Goal: Task Accomplishment & Management: Manage account settings

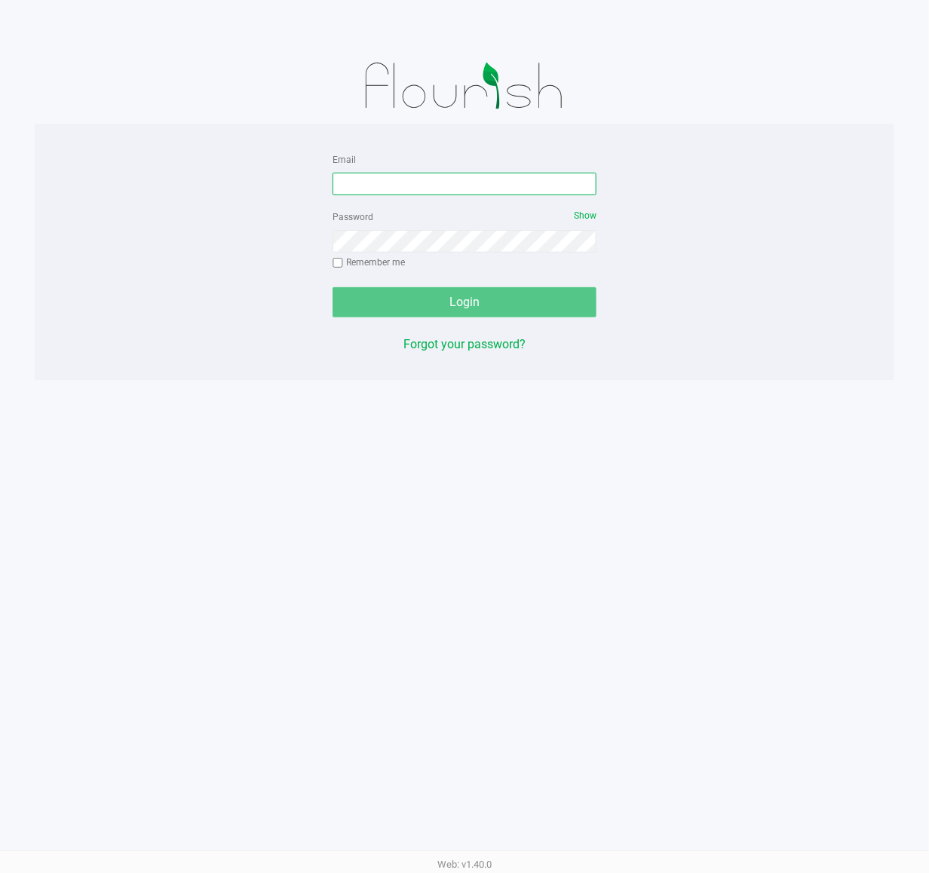
click at [349, 192] on input "Email" at bounding box center [464, 184] width 264 height 23
type input "[EMAIL_ADDRESS][DOMAIN_NAME]"
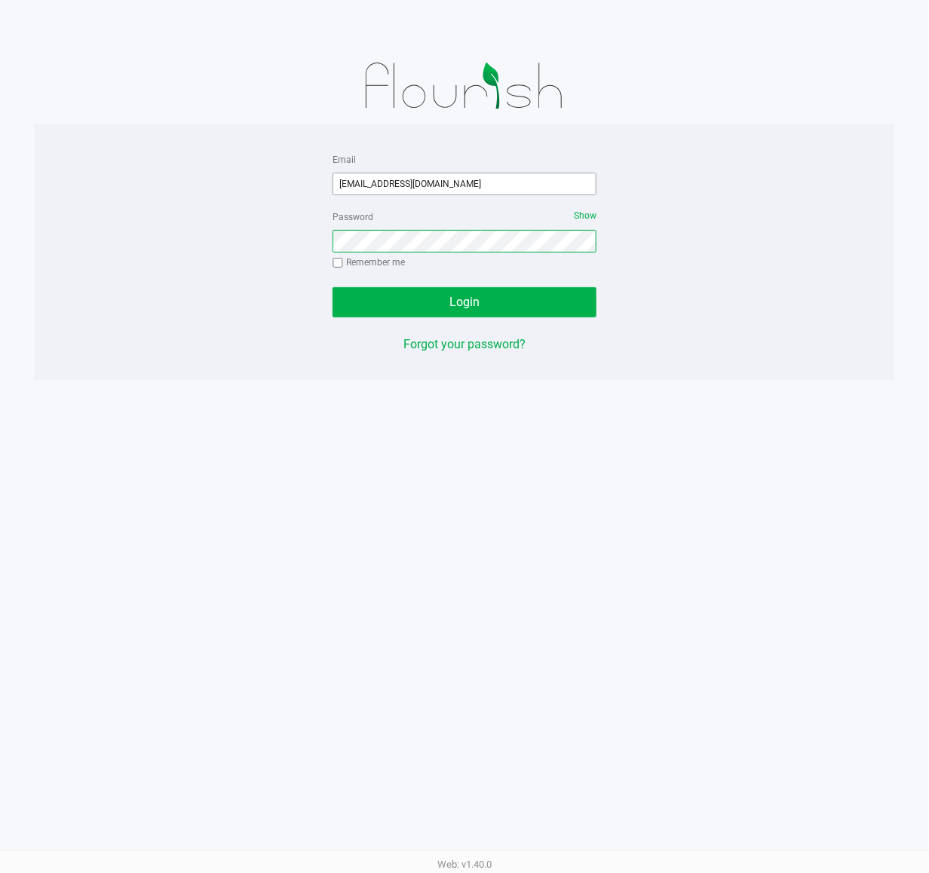
click at [332, 287] on button "Login" at bounding box center [464, 302] width 264 height 30
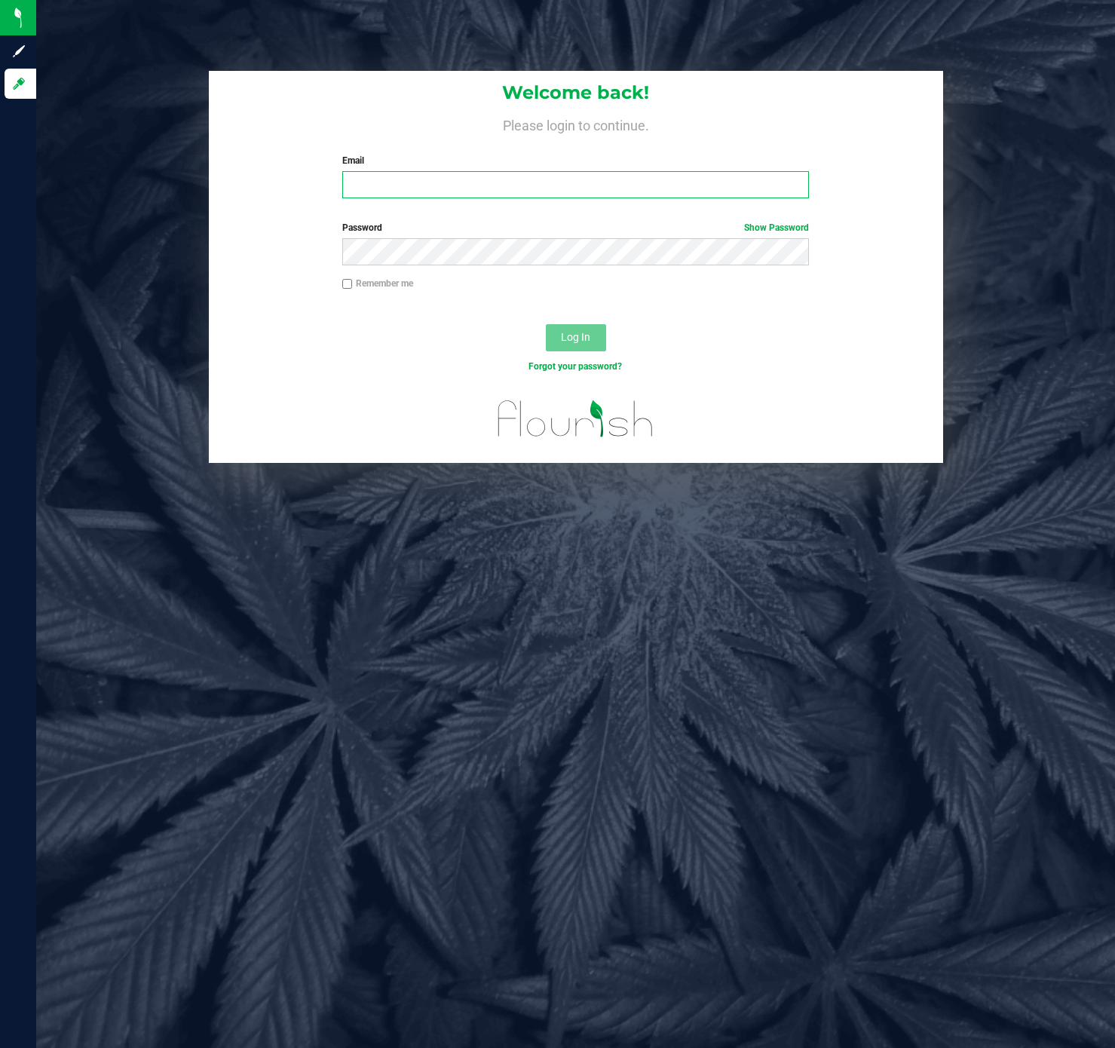
click at [396, 190] on input "Email" at bounding box center [575, 184] width 467 height 27
type input "[EMAIL_ADDRESS][DOMAIN_NAME]"
click at [546, 324] on button "Log In" at bounding box center [576, 337] width 60 height 27
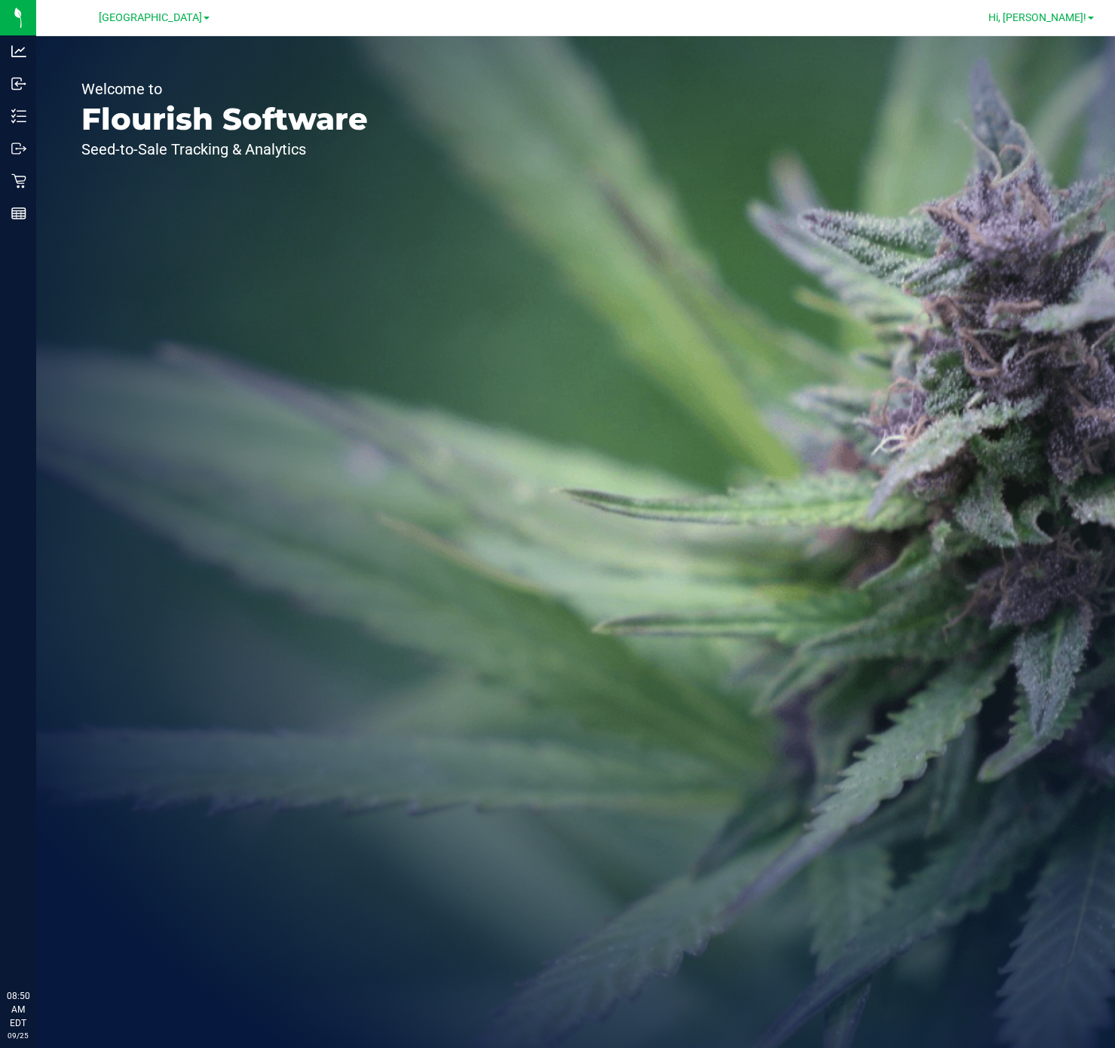
click at [1036, 11] on span "Hi, Christopher!" at bounding box center [1037, 17] width 98 height 12
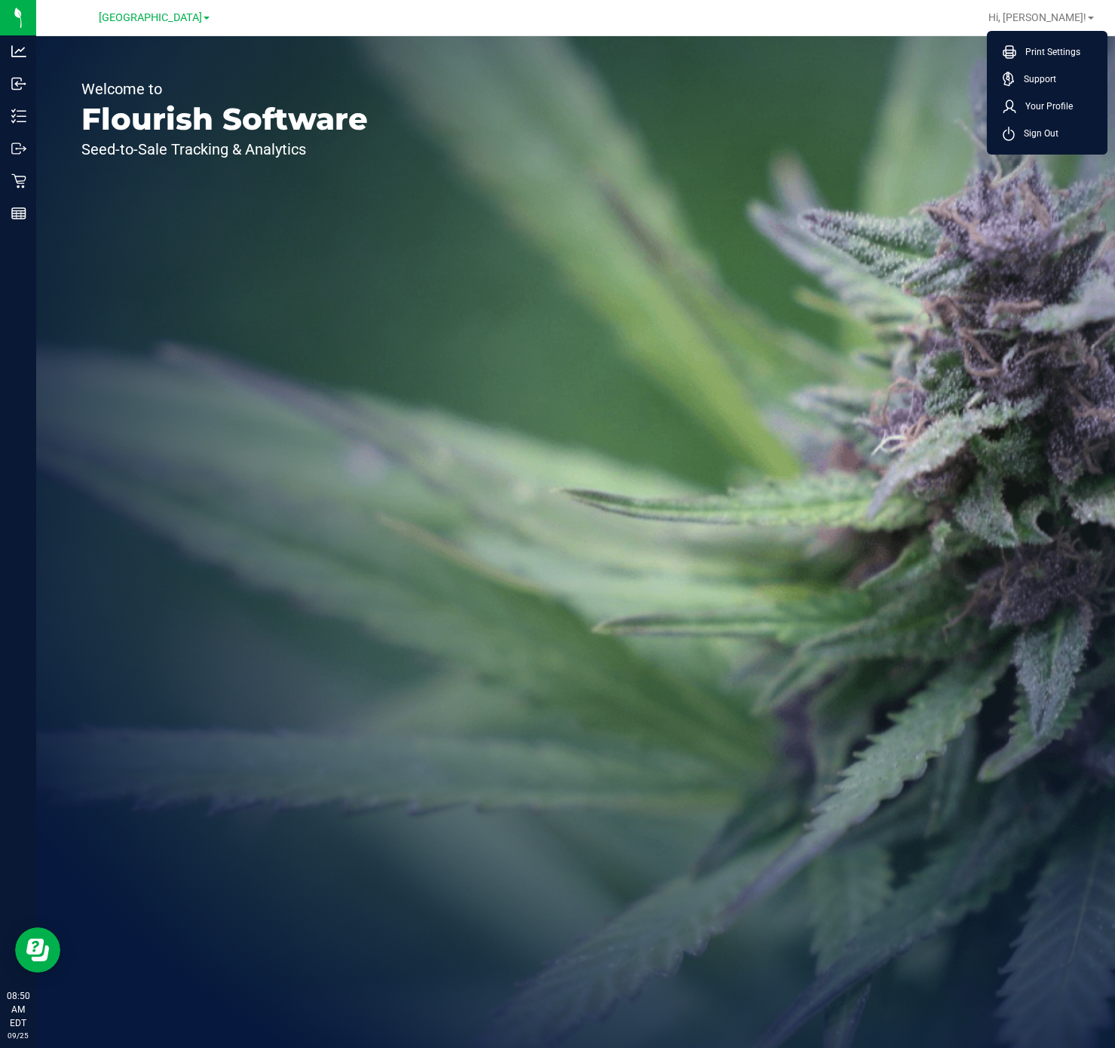
click at [1032, 127] on span "Sign Out" at bounding box center [1037, 133] width 44 height 15
